Goal: Task Accomplishment & Management: Use online tool/utility

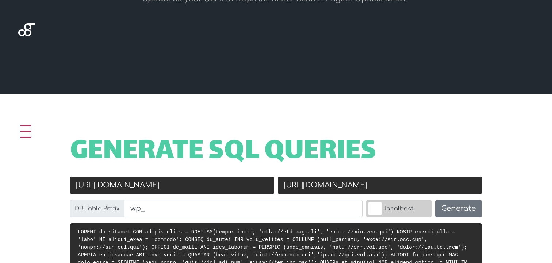
scroll to position [216, 0]
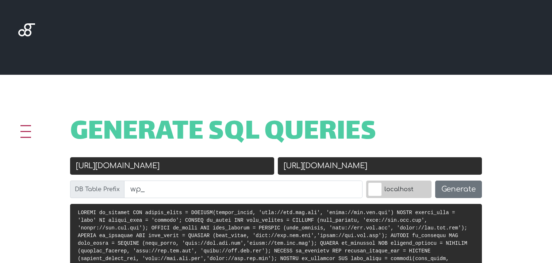
click at [190, 167] on input "http://old.url.com" at bounding box center [172, 166] width 204 height 18
paste input "xn8.390.mywebsitetransfer"
type input "[DOMAIN_NAME]"
click at [305, 170] on input "https://new.url.com" at bounding box center [380, 166] width 204 height 18
paste input "mrholidayslighting.com/"
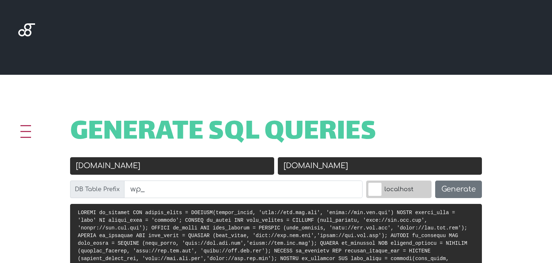
type input "[DOMAIN_NAME]"
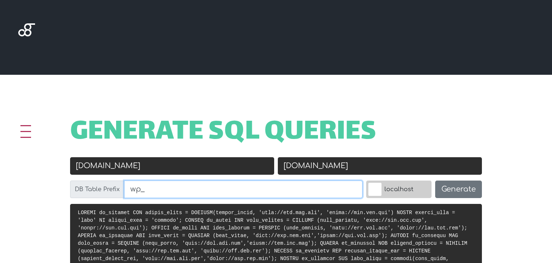
click at [205, 190] on input "wp_" at bounding box center [243, 190] width 238 height 18
paste input "0zi0kx3xcr_bv_lp_requests"
type input "wp_0zi0kx3xcr_"
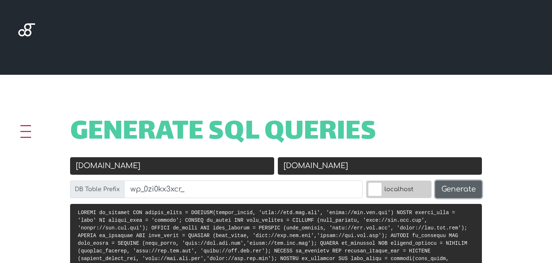
click at [445, 189] on button "Generate" at bounding box center [458, 190] width 47 height 18
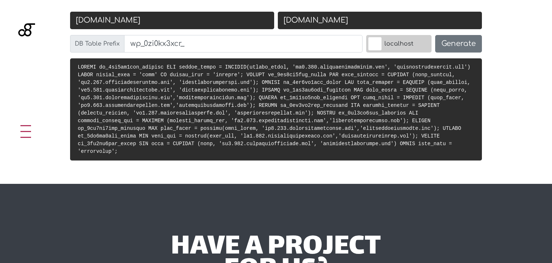
scroll to position [356, 0]
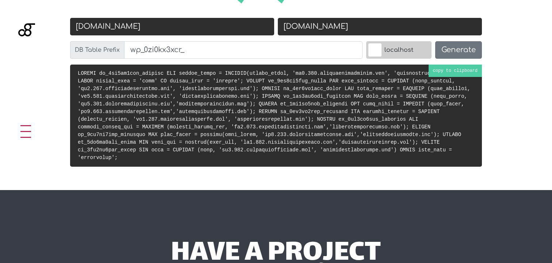
click at [289, 110] on code at bounding box center [274, 115] width 392 height 90
